Goal: Task Accomplishment & Management: Use online tool/utility

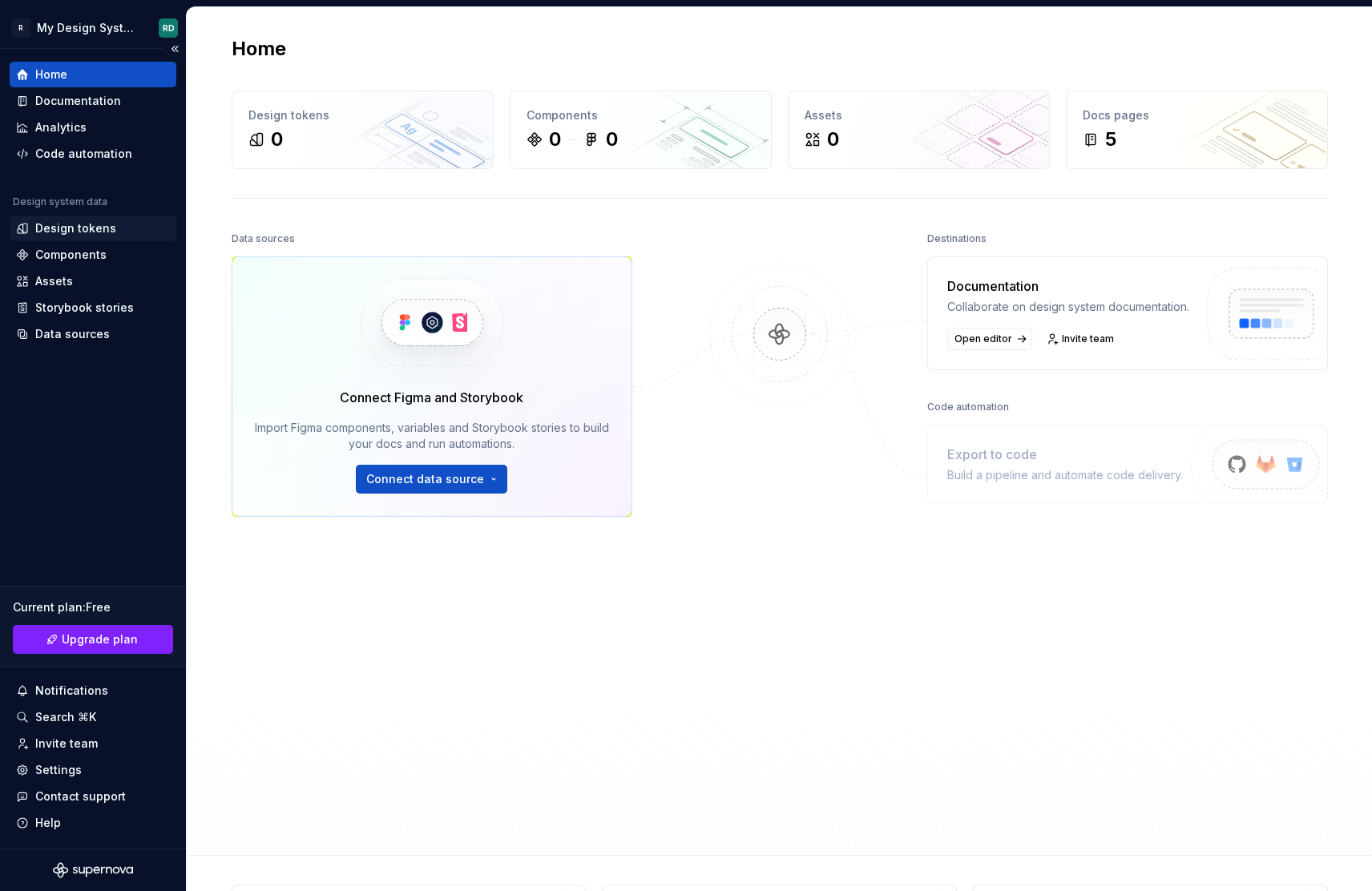
click at [50, 224] on div "Design tokens" at bounding box center [76, 228] width 81 height 16
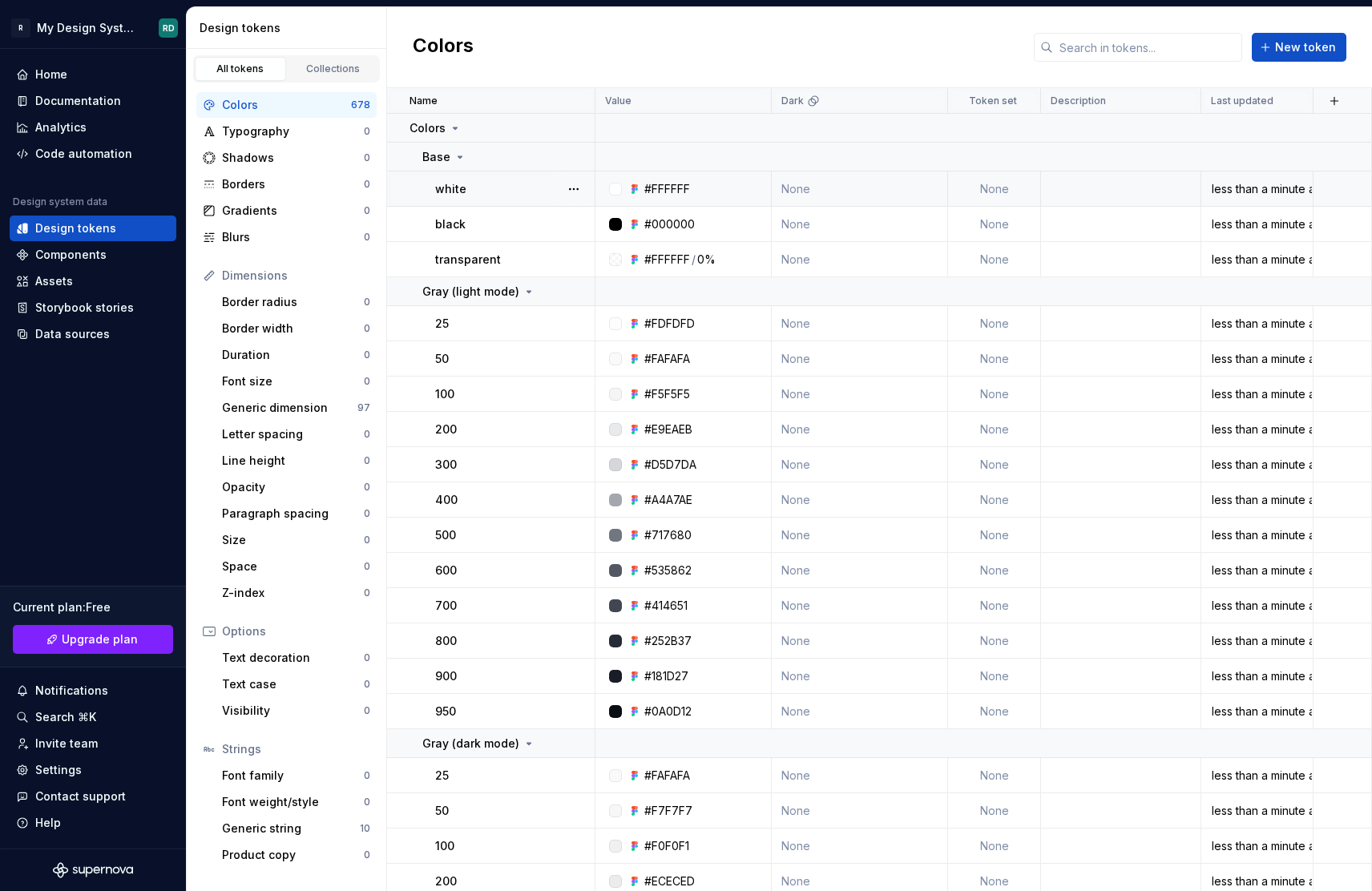
click at [861, 189] on td "None" at bounding box center [860, 189] width 176 height 36
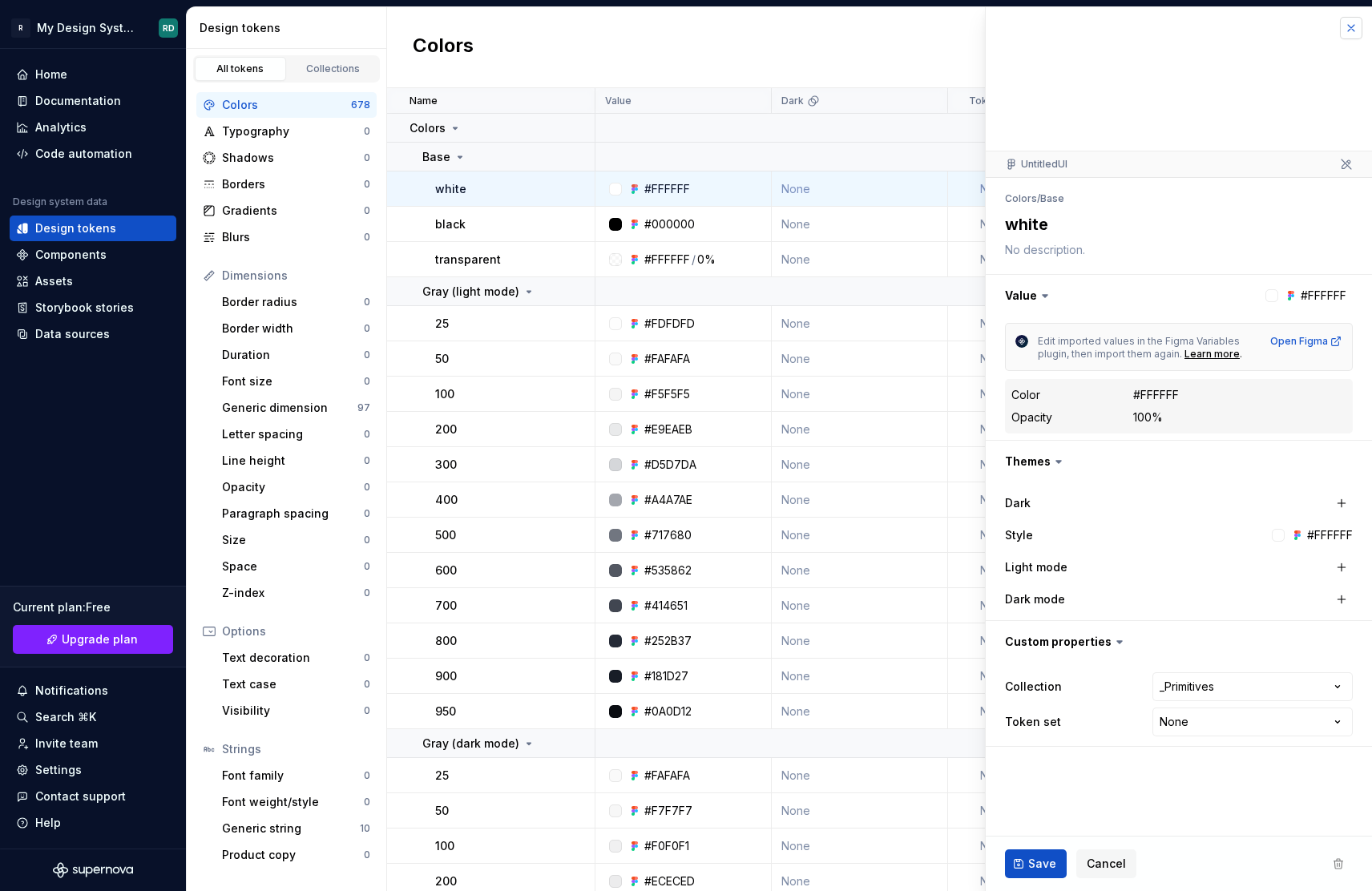
drag, startPoint x: 1348, startPoint y: 34, endPoint x: 1300, endPoint y: 60, distance: 54.6
click at [1348, 34] on button "button" at bounding box center [1351, 27] width 22 height 22
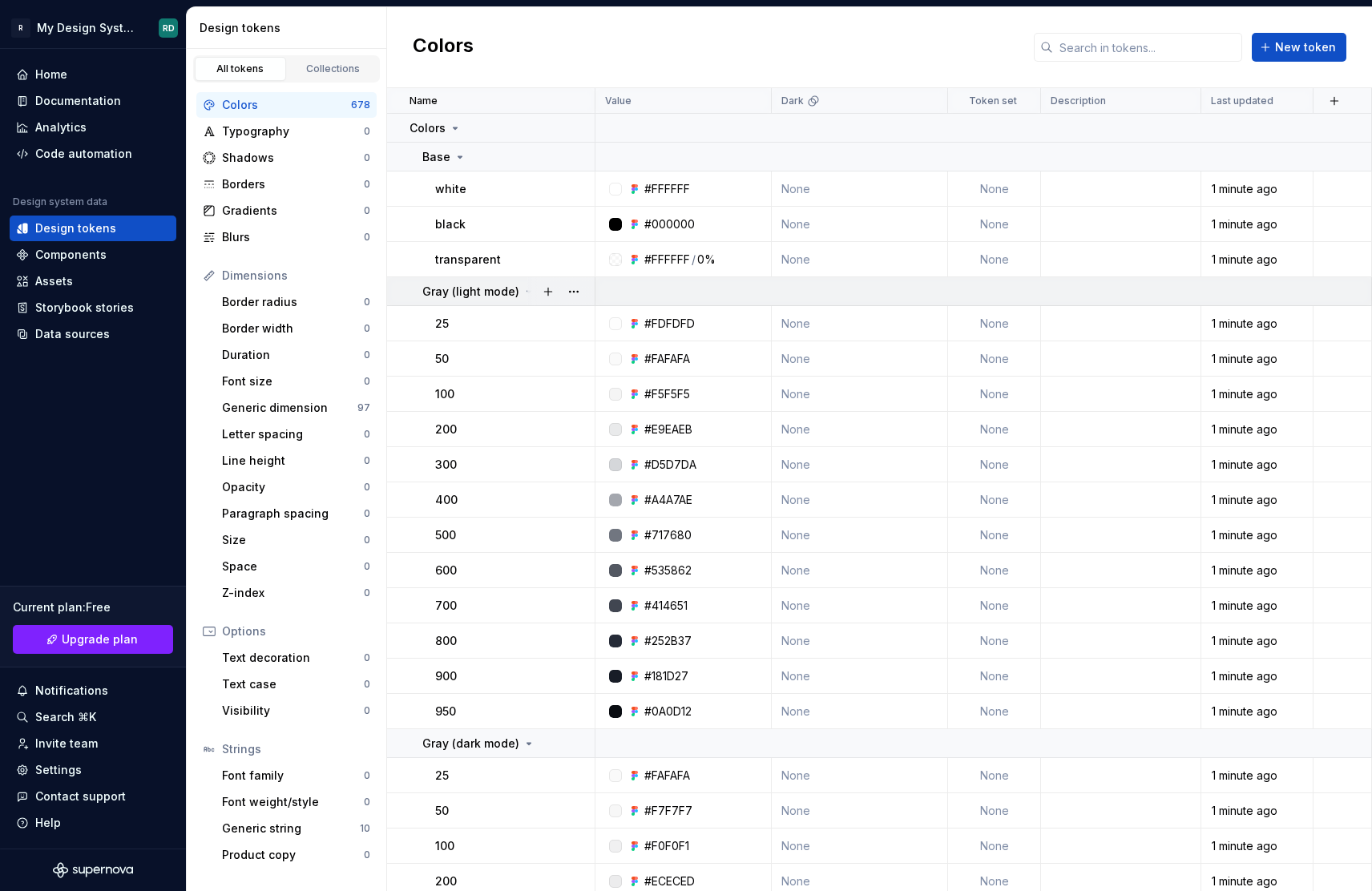
click at [522, 292] on icon at bounding box center [529, 292] width 13 height 13
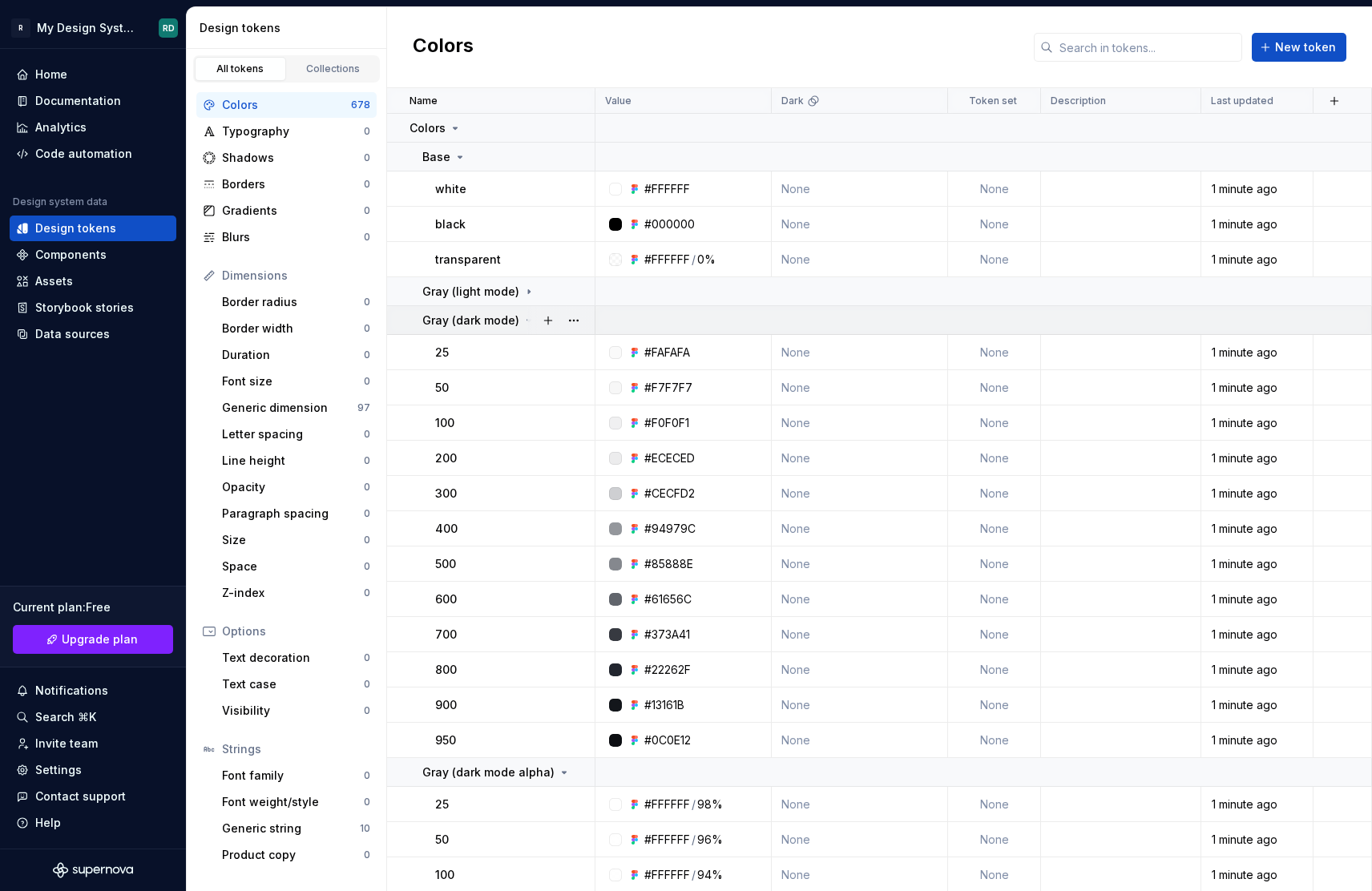
click at [524, 322] on icon at bounding box center [529, 321] width 13 height 13
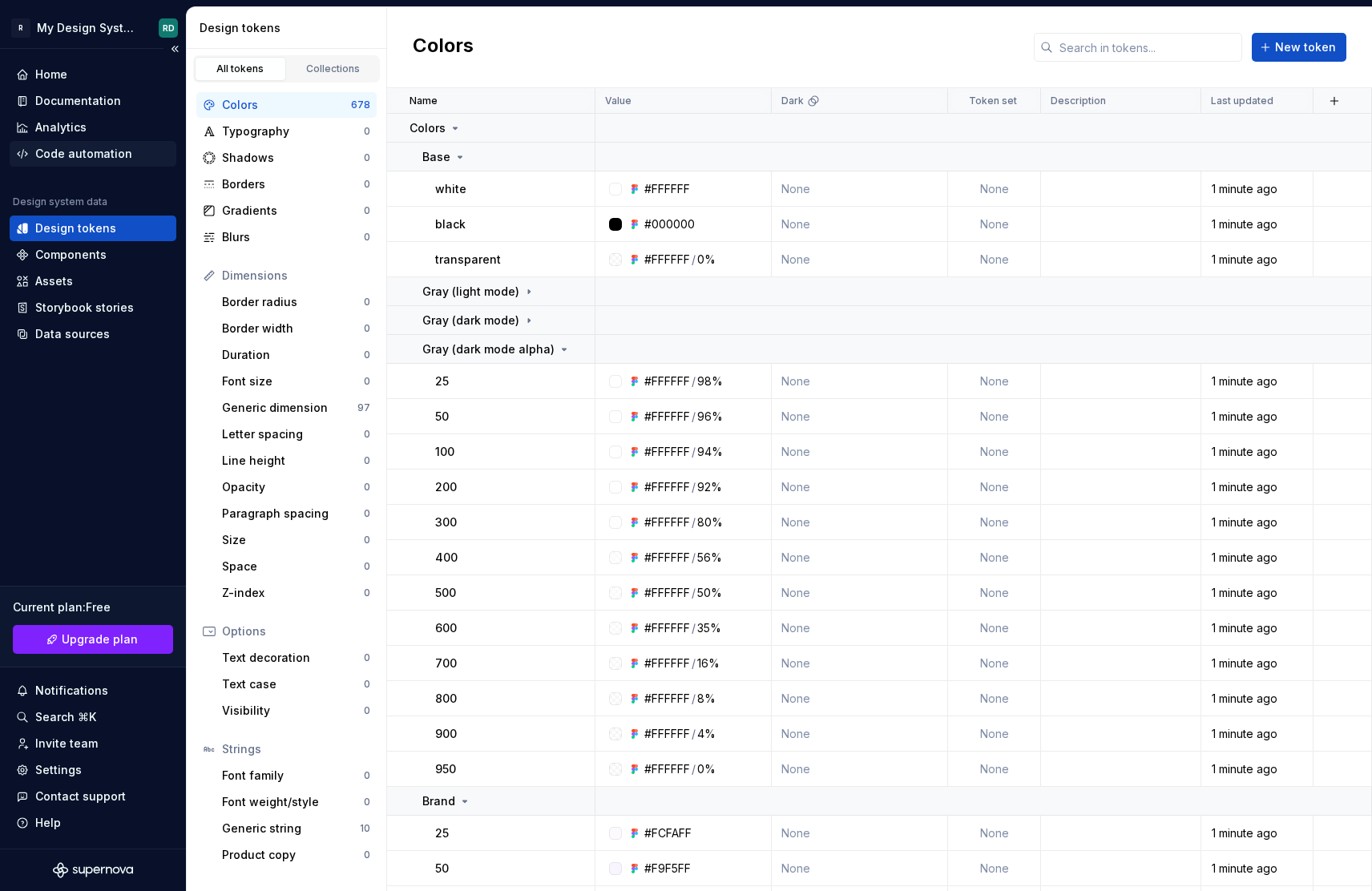
click at [55, 156] on div "Code automation" at bounding box center [83, 153] width 97 height 16
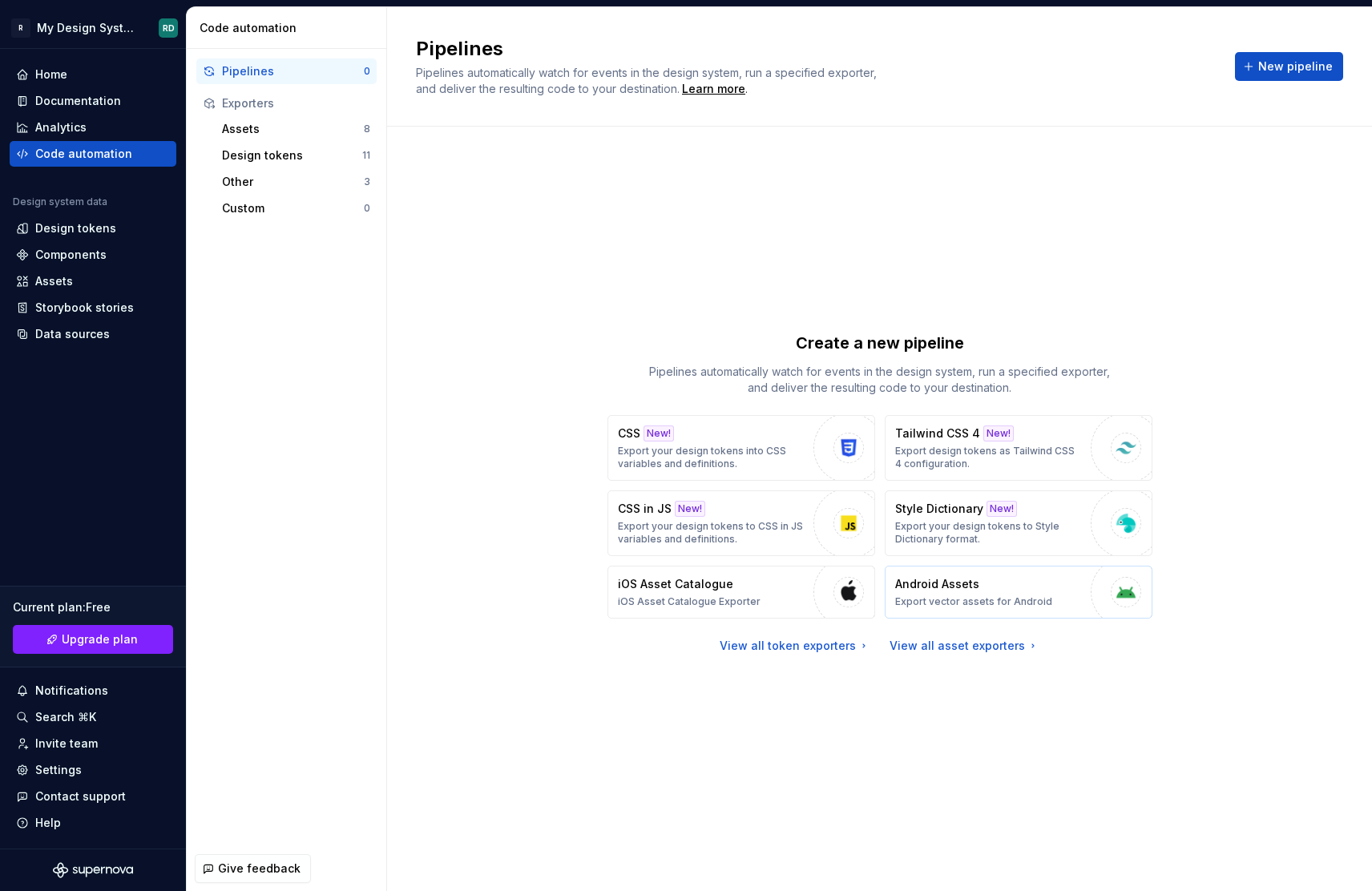
click at [1049, 594] on button "Android Assets Export vector assets for Android" at bounding box center [1019, 593] width 268 height 53
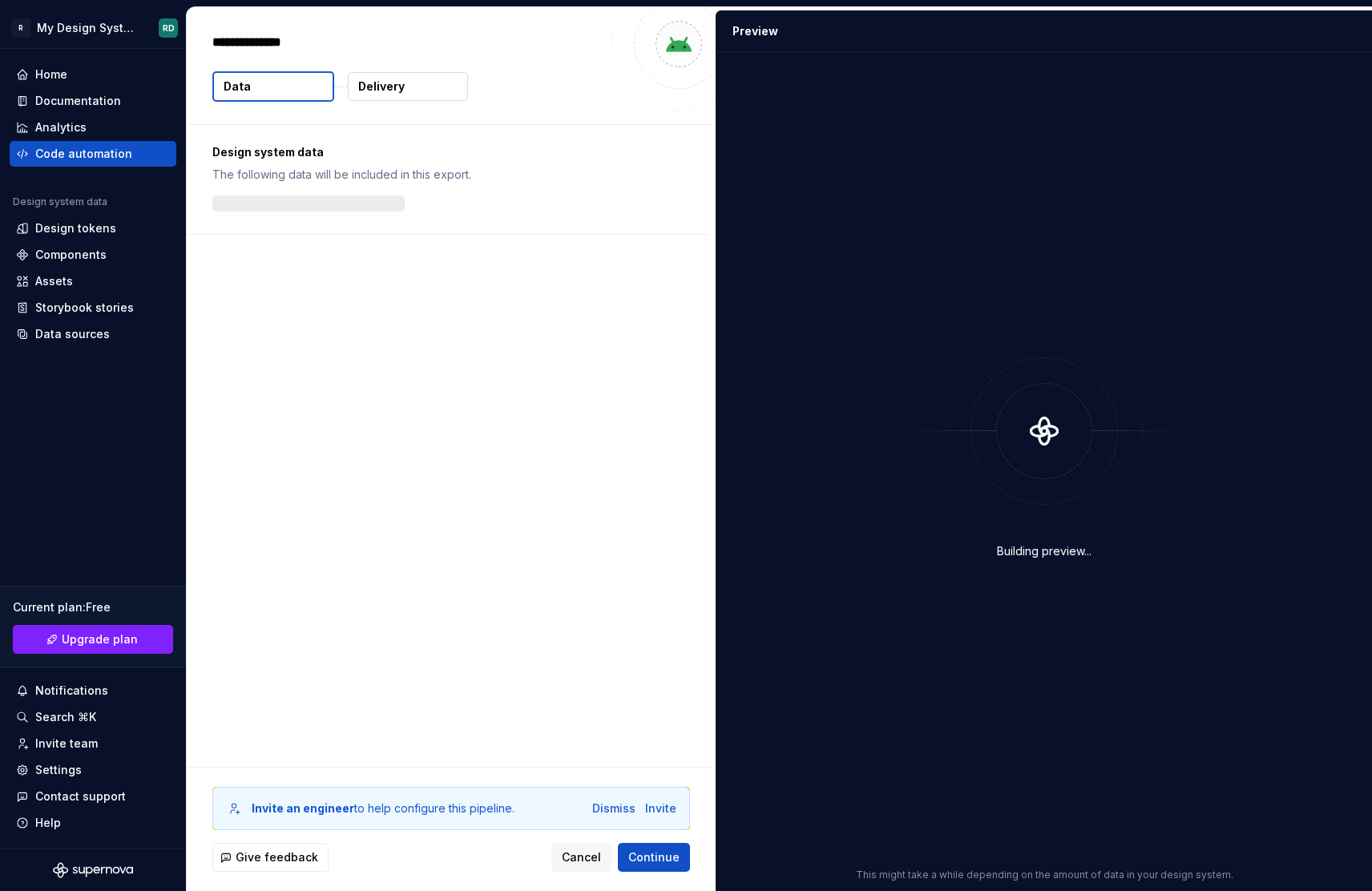
type textarea "*"
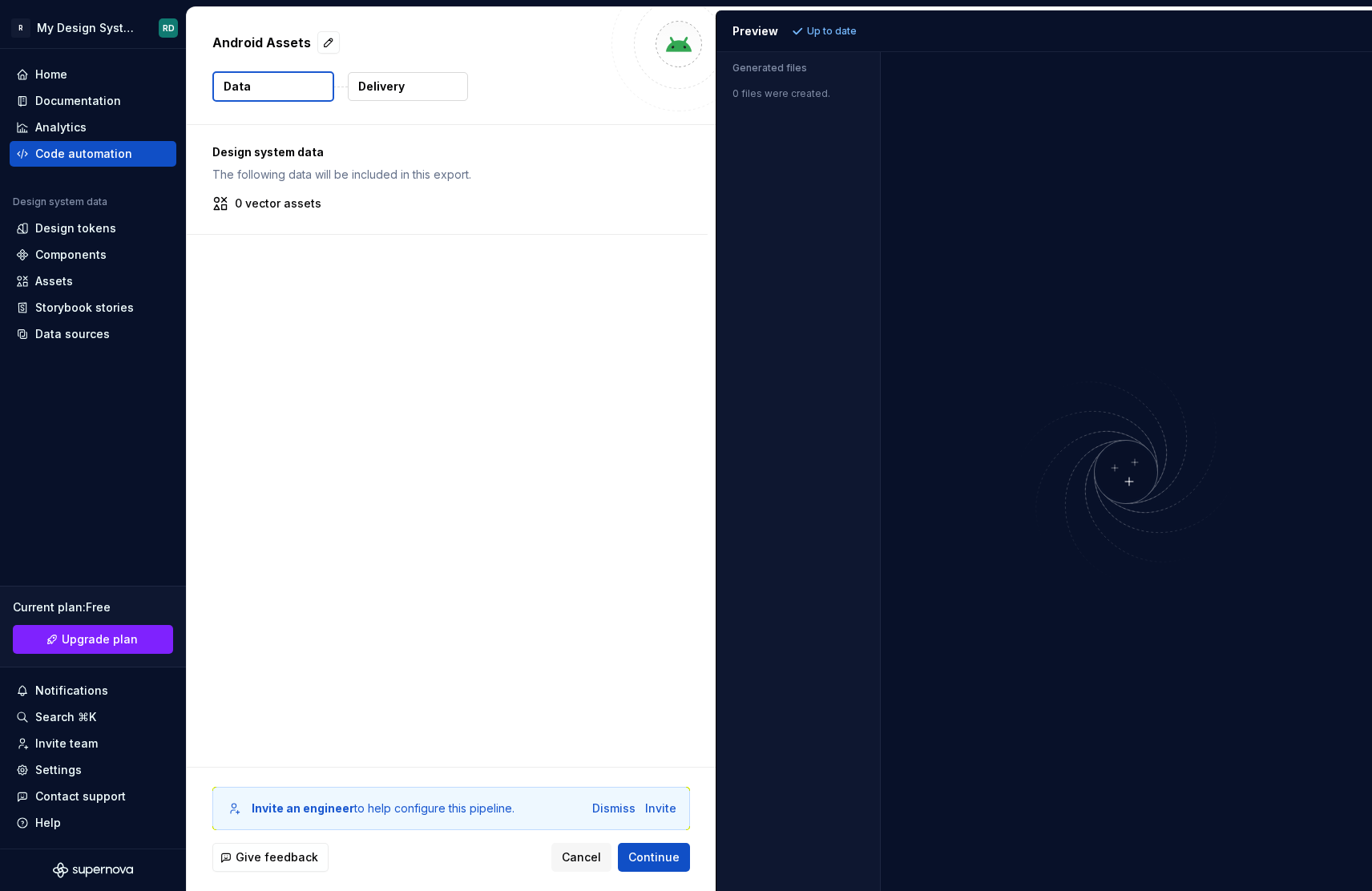
click at [1119, 476] on img at bounding box center [1126, 471] width 384 height 227
click at [774, 74] on p "Generated files" at bounding box center [798, 69] width 131 height 13
click at [826, 26] on p "Up to date" at bounding box center [832, 31] width 50 height 13
click at [383, 91] on p "Delivery" at bounding box center [381, 86] width 46 height 16
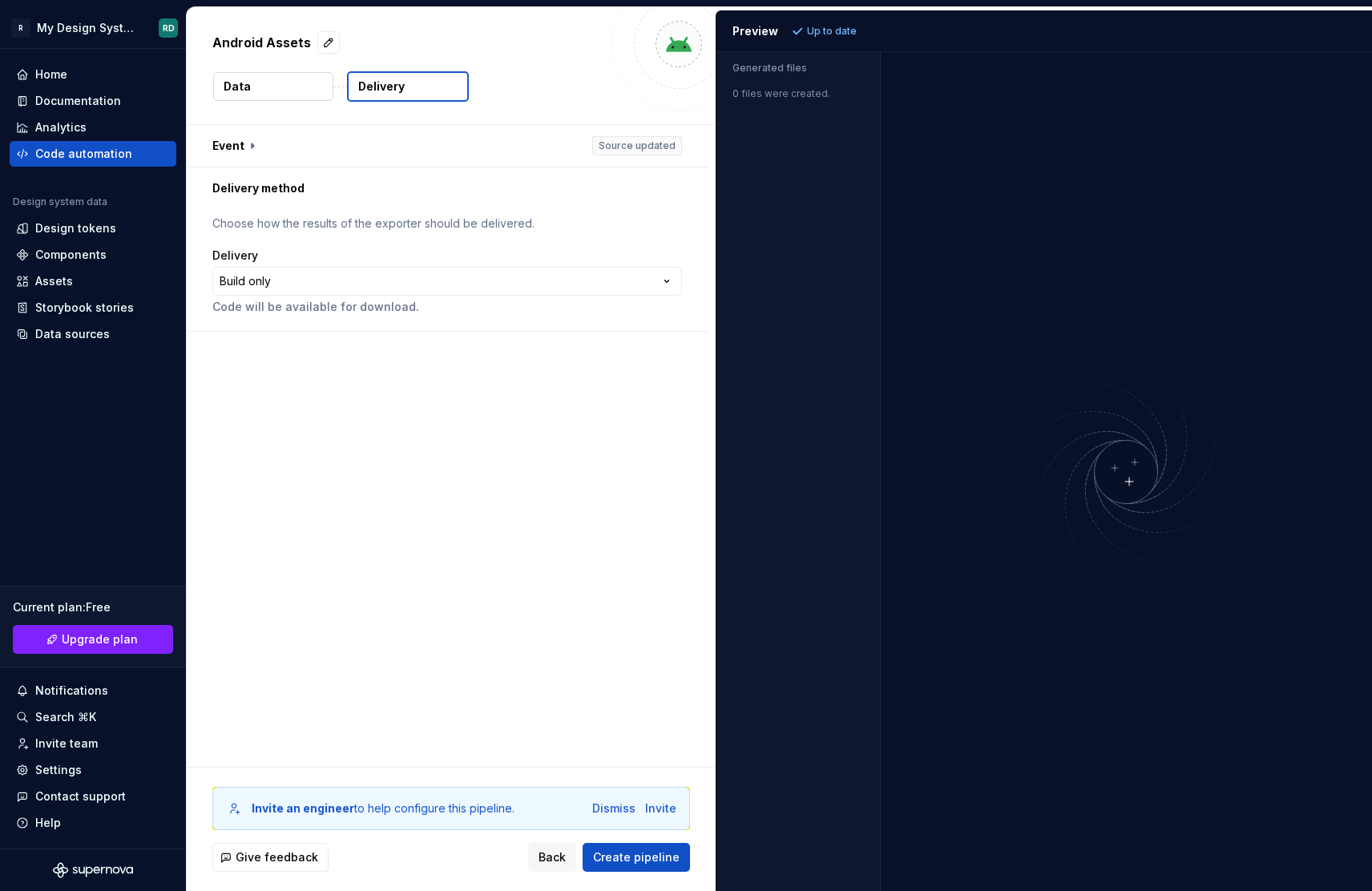
click at [347, 71] on button "Delivery" at bounding box center [407, 86] width 121 height 31
